Goal: Check status: Check status

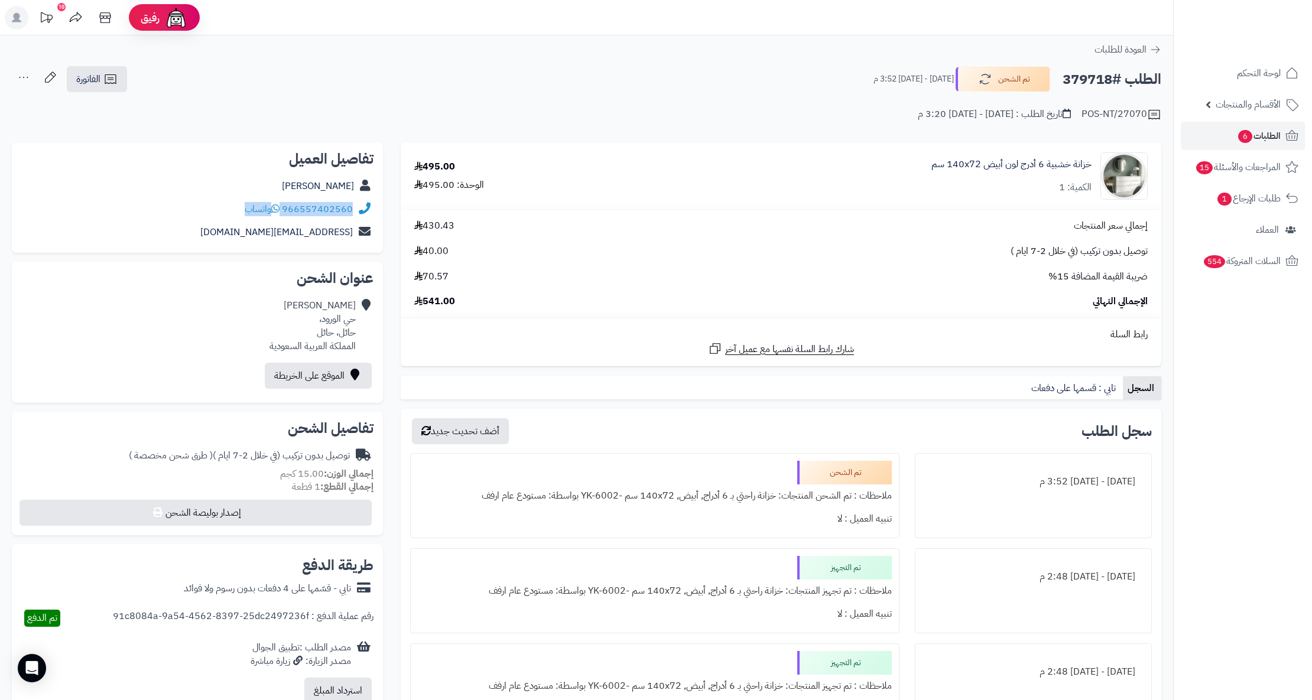
click at [1277, 133] on span "الطلبات 6" at bounding box center [1259, 136] width 44 height 17
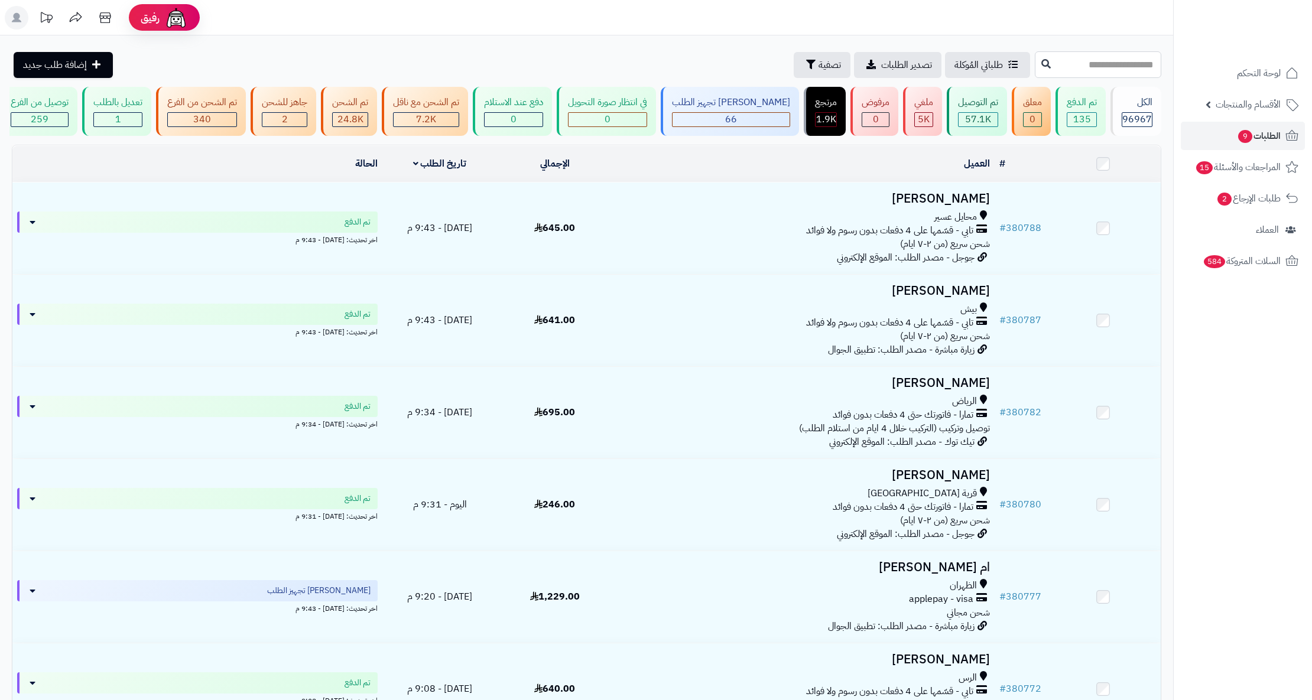
click at [1092, 64] on input "text" at bounding box center [1098, 64] width 126 height 27
paste input "******"
type input "******"
